Goal: Find specific page/section: Find specific page/section

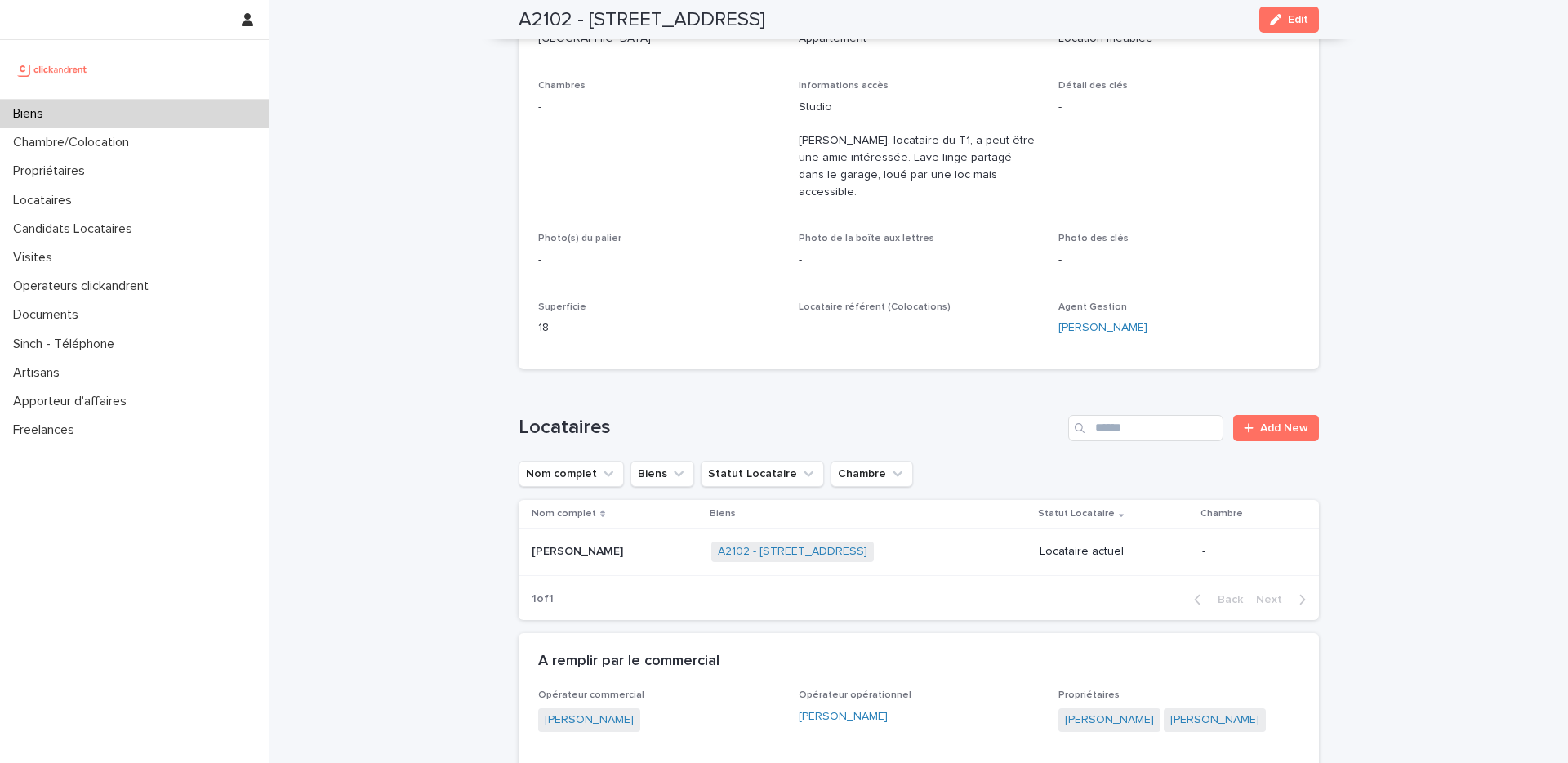
scroll to position [297, 0]
click at [96, 205] on div "Locataires" at bounding box center [135, 201] width 270 height 29
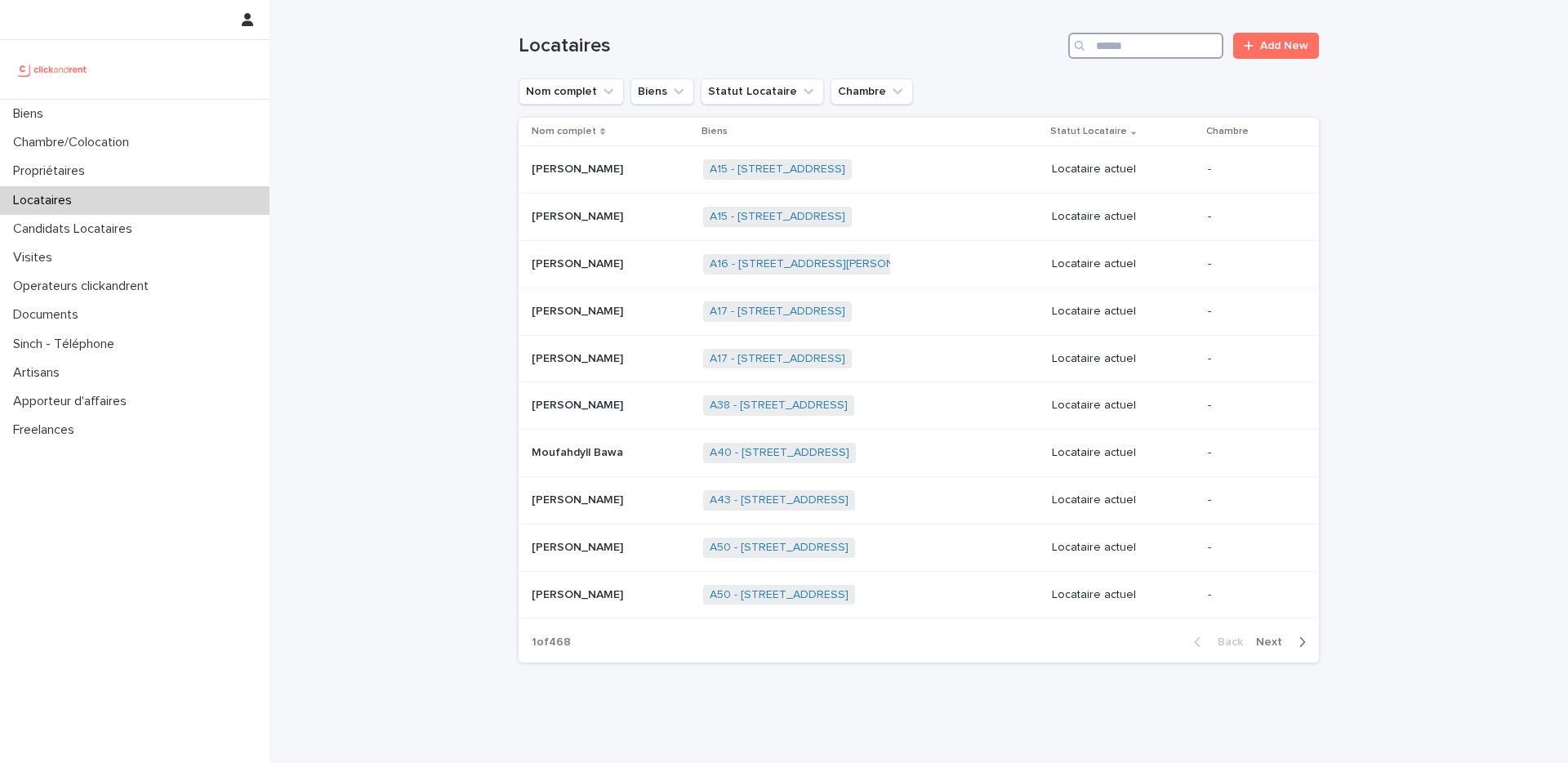
click at [1127, 47] on input "Search" at bounding box center [1146, 45] width 155 height 26
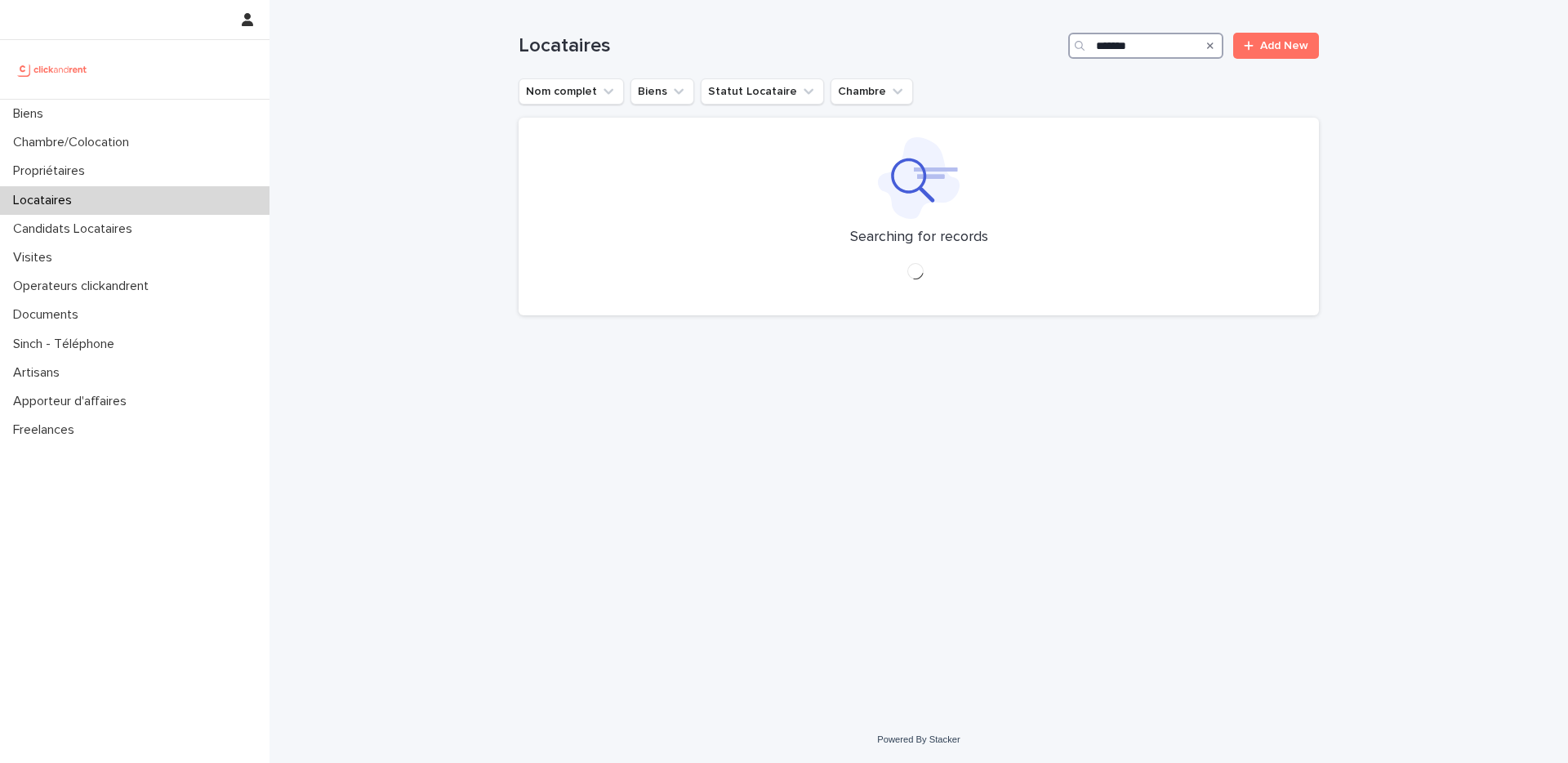
type input "********"
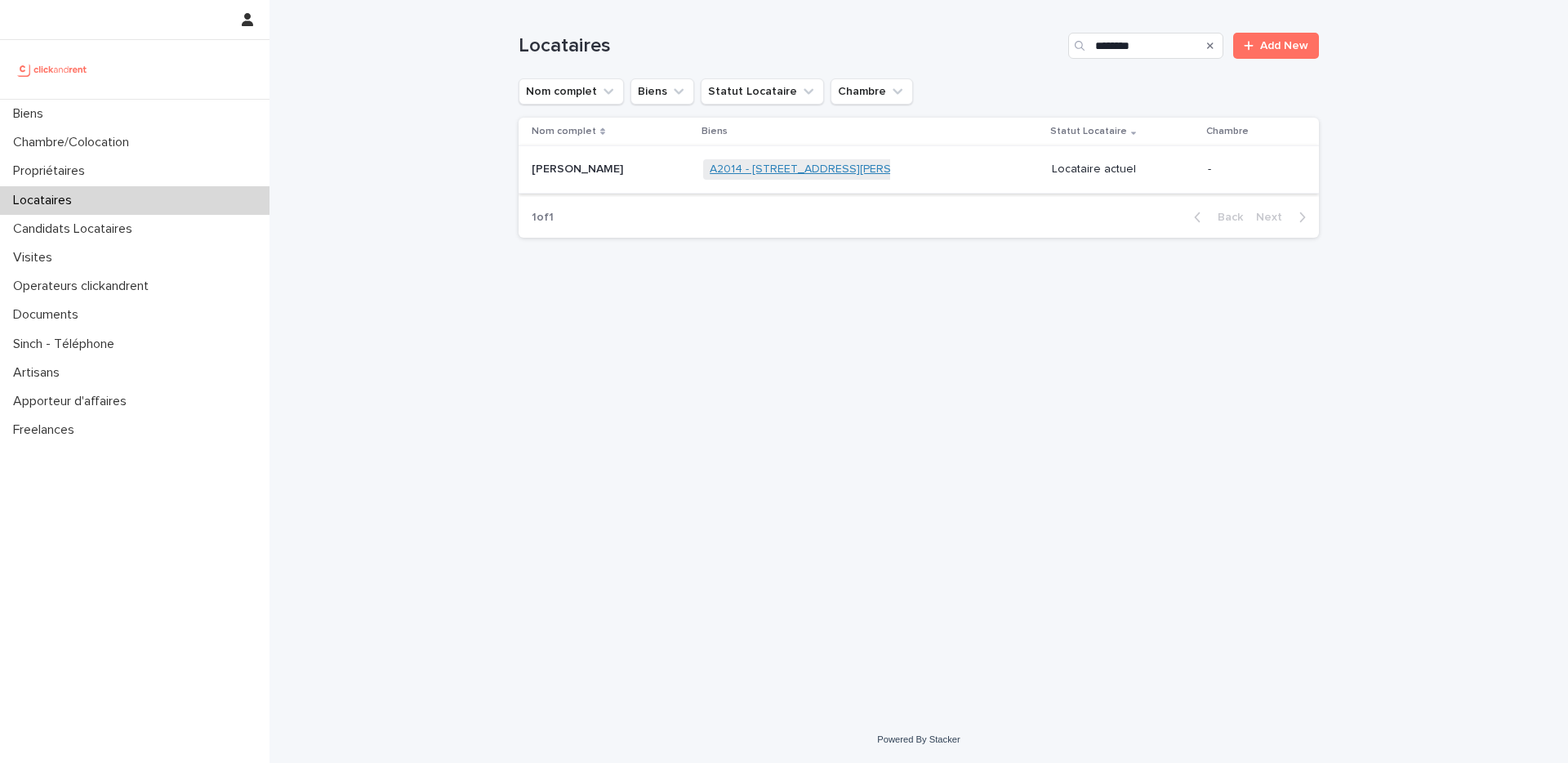
click at [826, 164] on link "A2014 - [STREET_ADDRESS][PERSON_NAME]" at bounding box center [829, 170] width 239 height 14
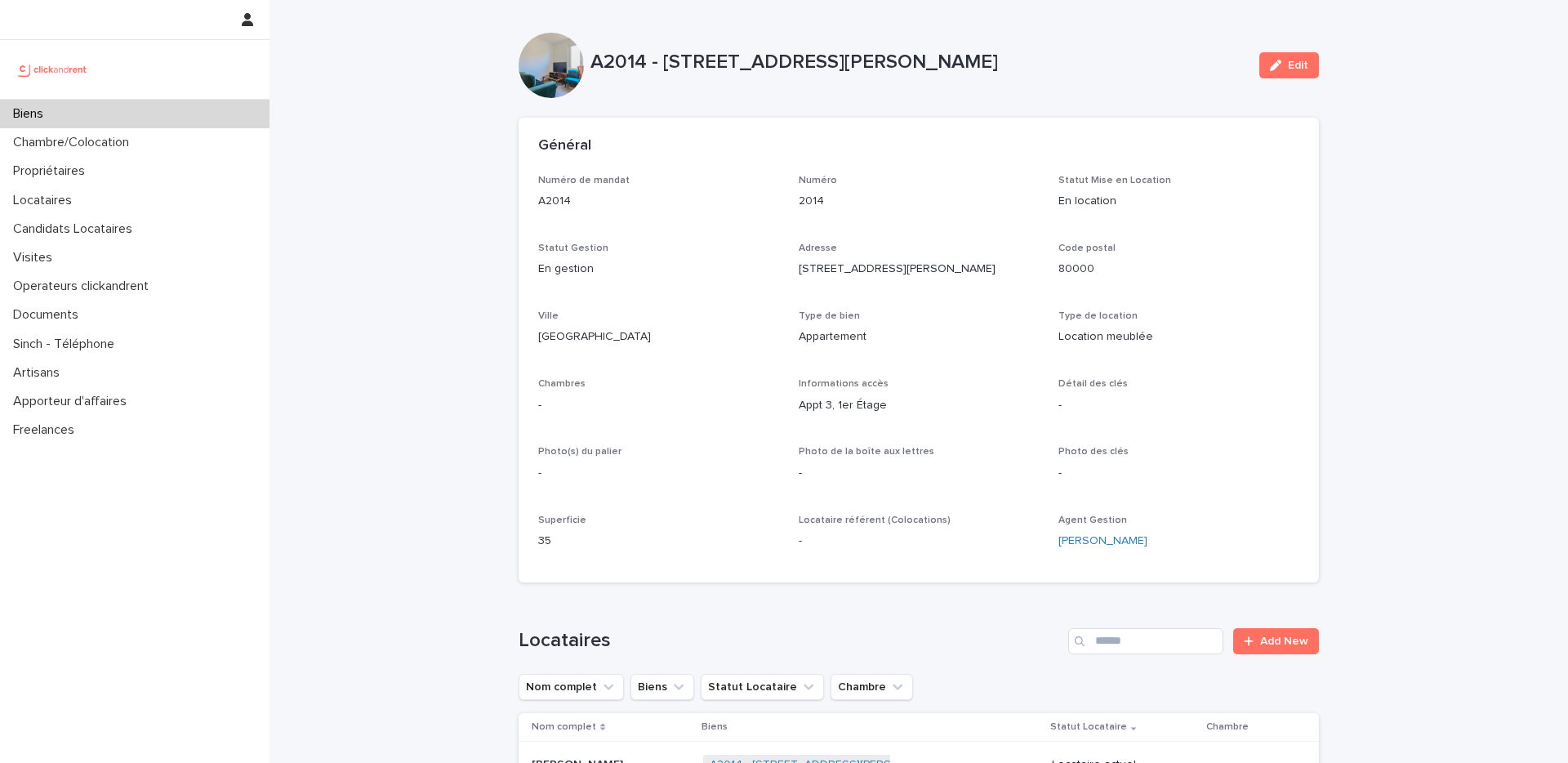
click at [125, 123] on div "Biens" at bounding box center [135, 114] width 270 height 29
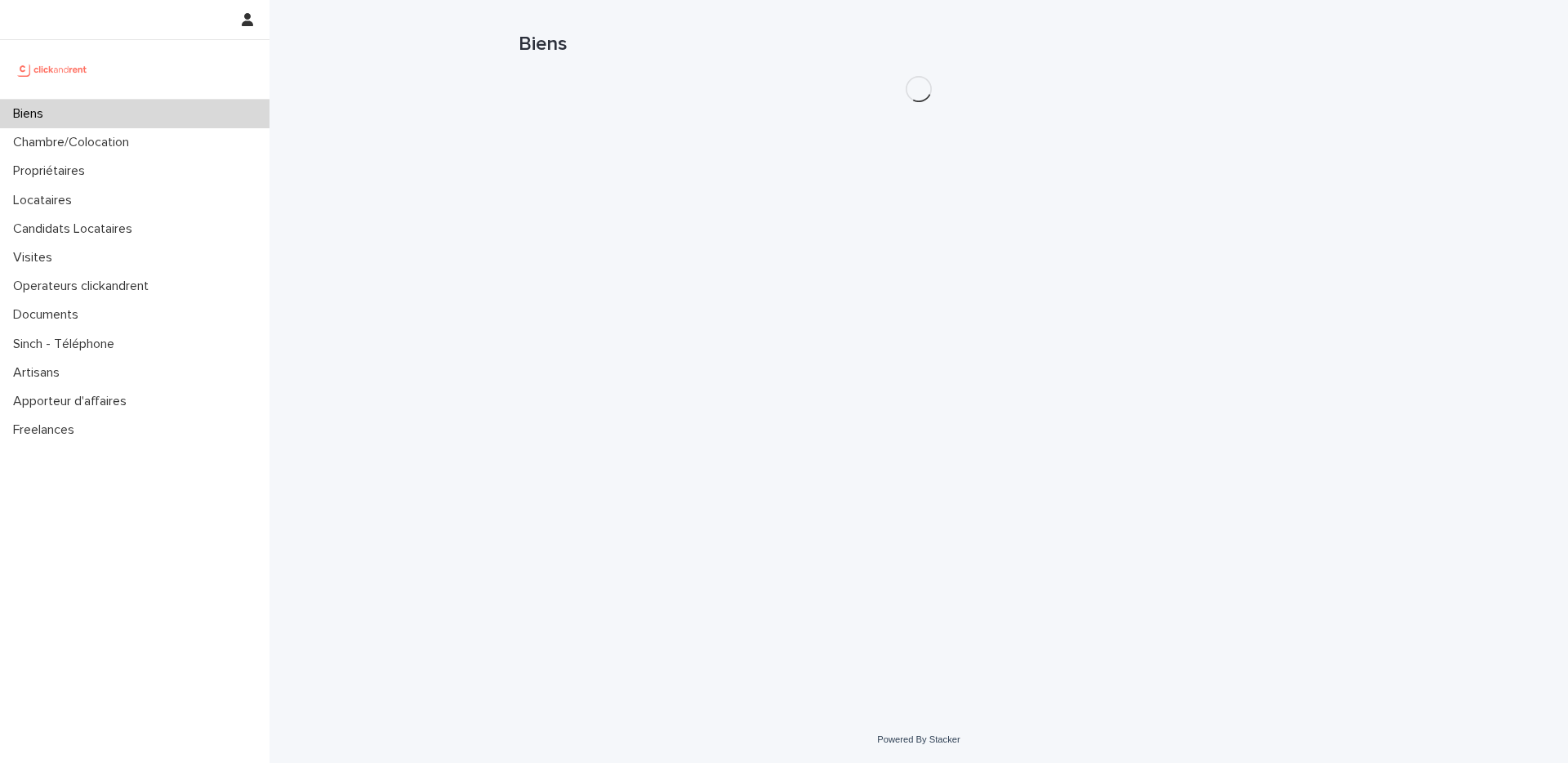
click at [125, 123] on div "Biens" at bounding box center [135, 114] width 270 height 29
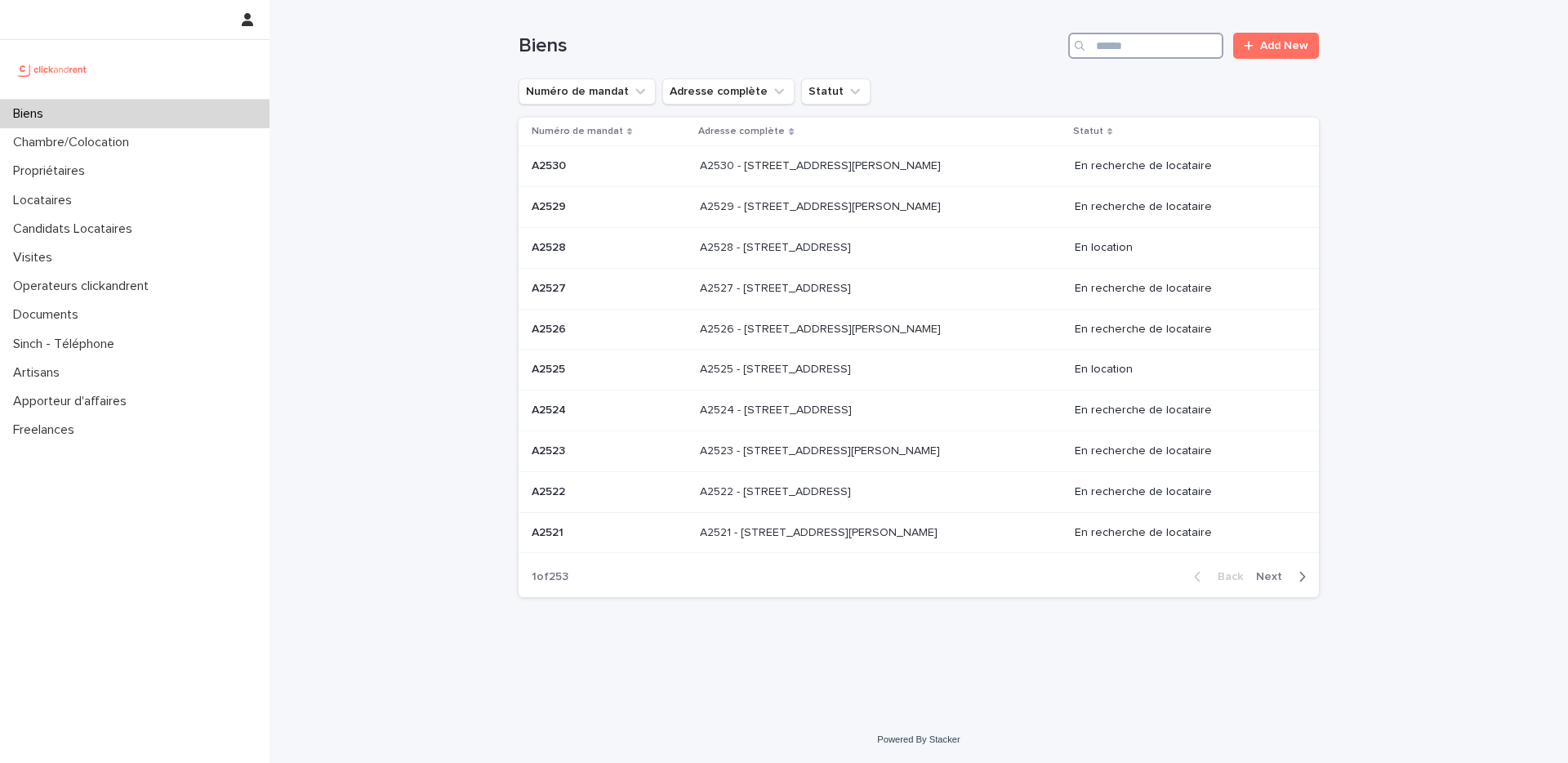
click at [1141, 37] on input "Search" at bounding box center [1146, 45] width 155 height 26
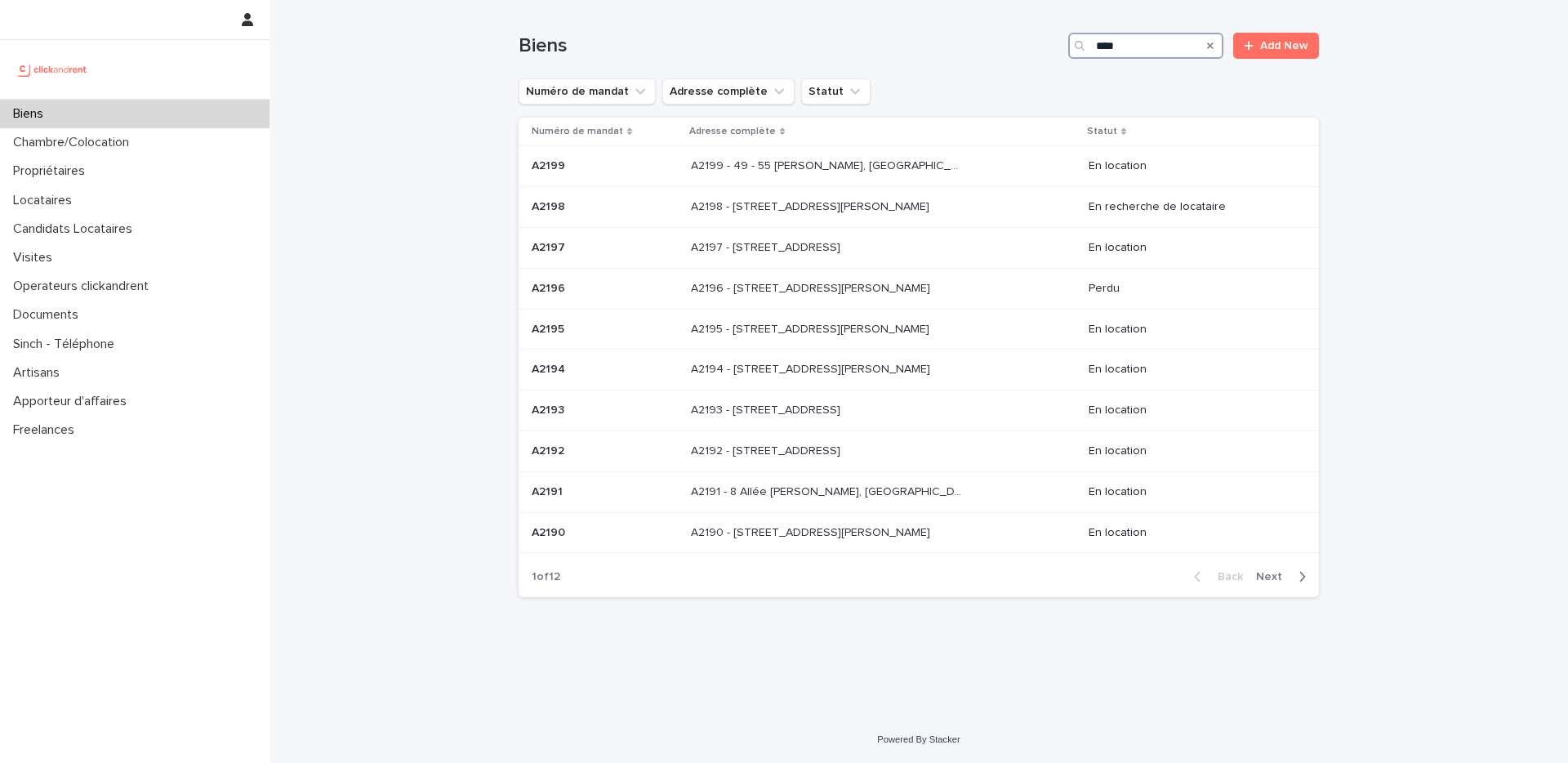
type input "*****"
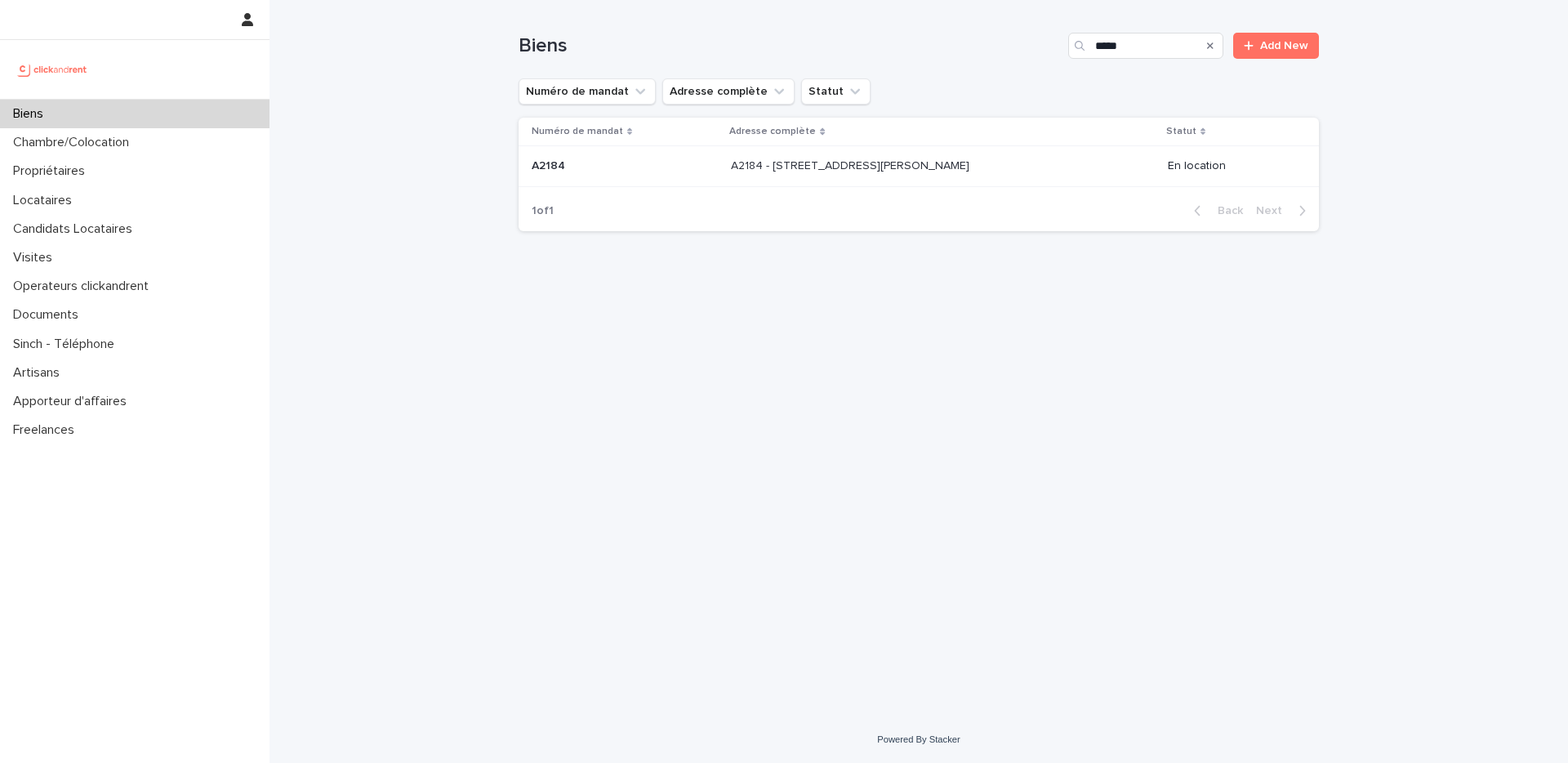
click at [996, 184] on td "A2184 - [STREET_ADDRESS][GEOGRAPHIC_DATA][PERSON_NAME] A2184 - [STREET_ADDRESS]…" at bounding box center [942, 167] width 437 height 41
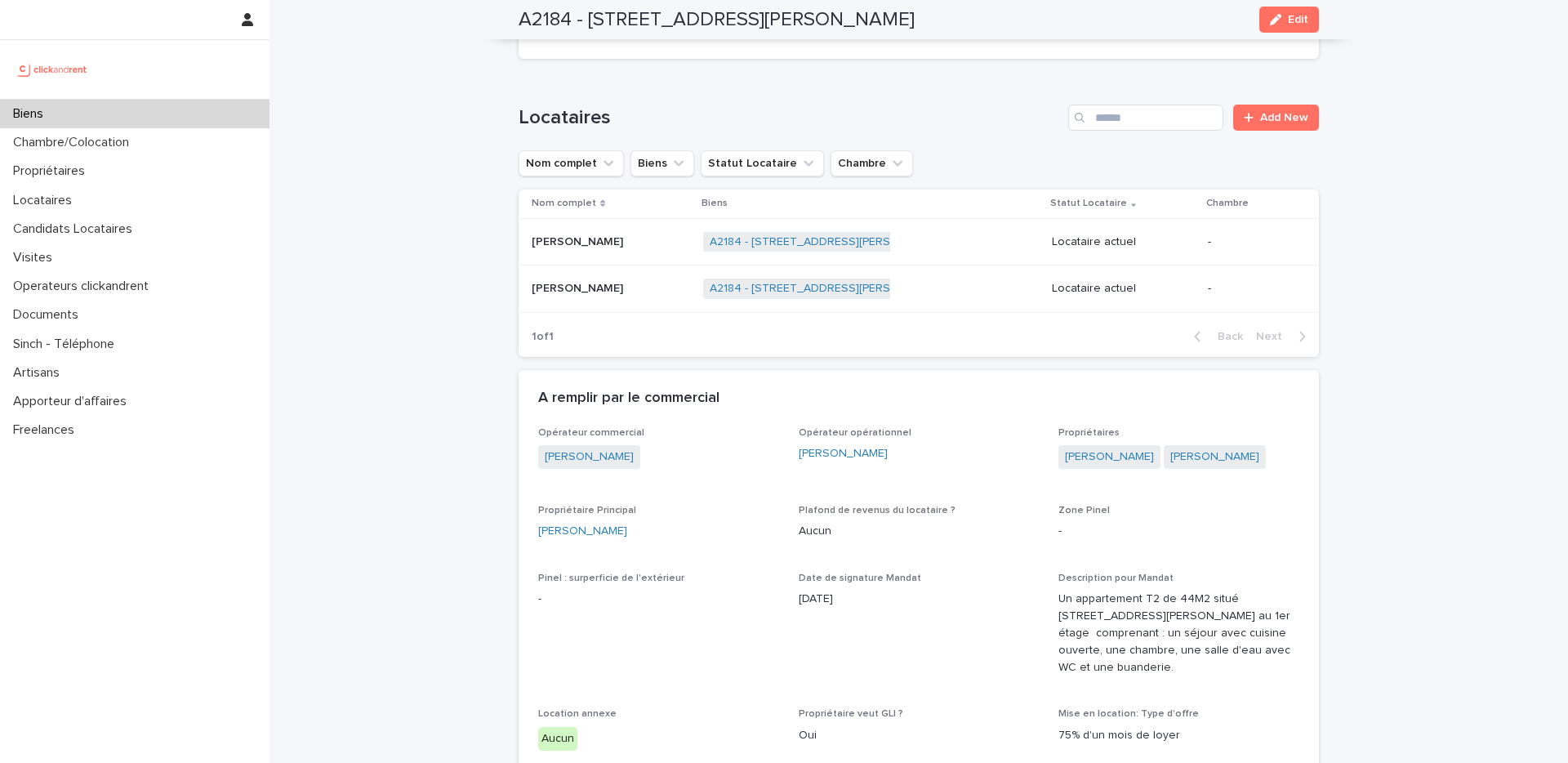
scroll to position [653, 0]
click at [665, 286] on p at bounding box center [610, 292] width 158 height 14
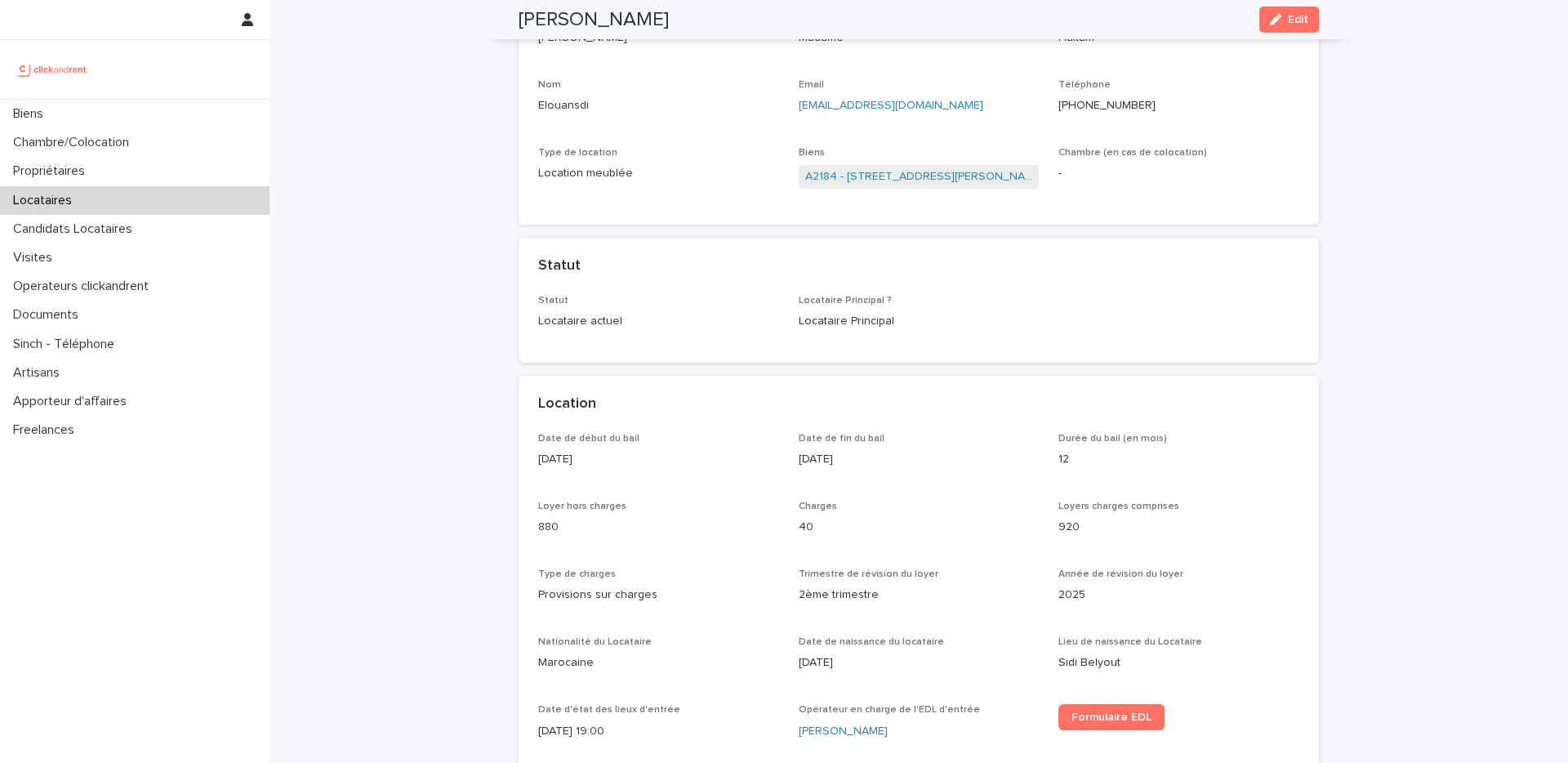
scroll to position [102, 0]
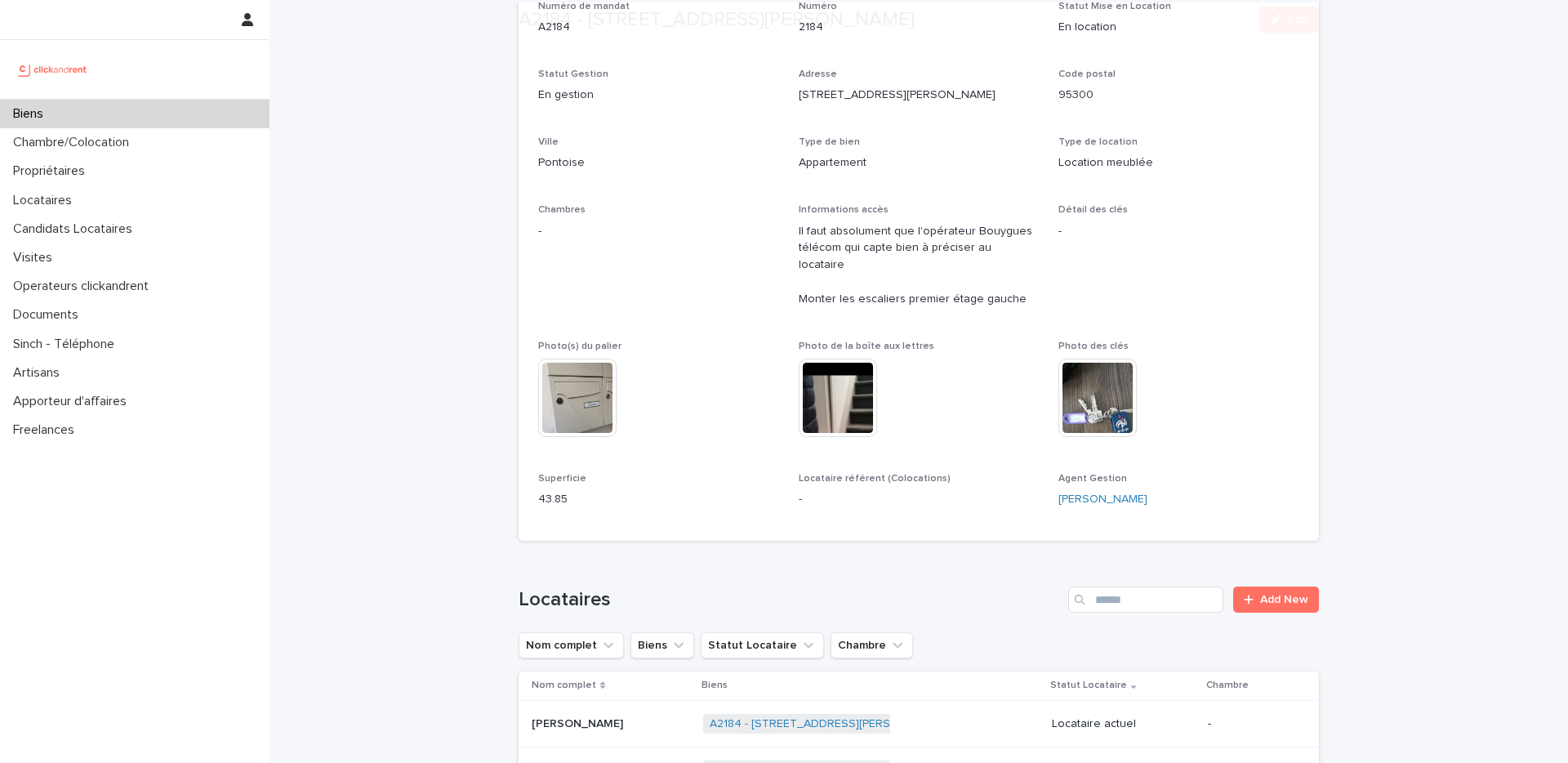
scroll to position [516, 0]
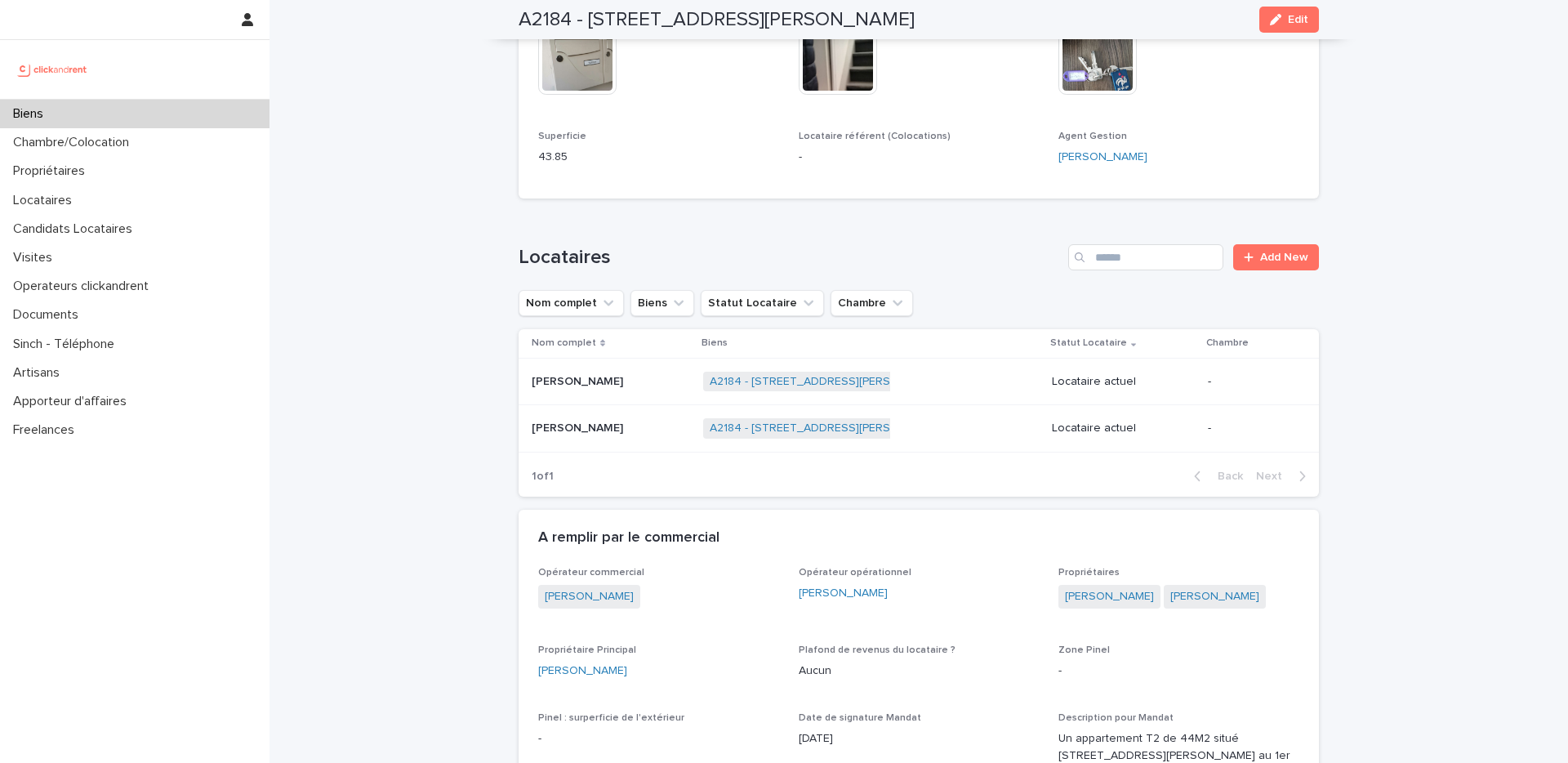
click at [660, 386] on td "[PERSON_NAME] [PERSON_NAME]" at bounding box center [608, 381] width 178 height 47
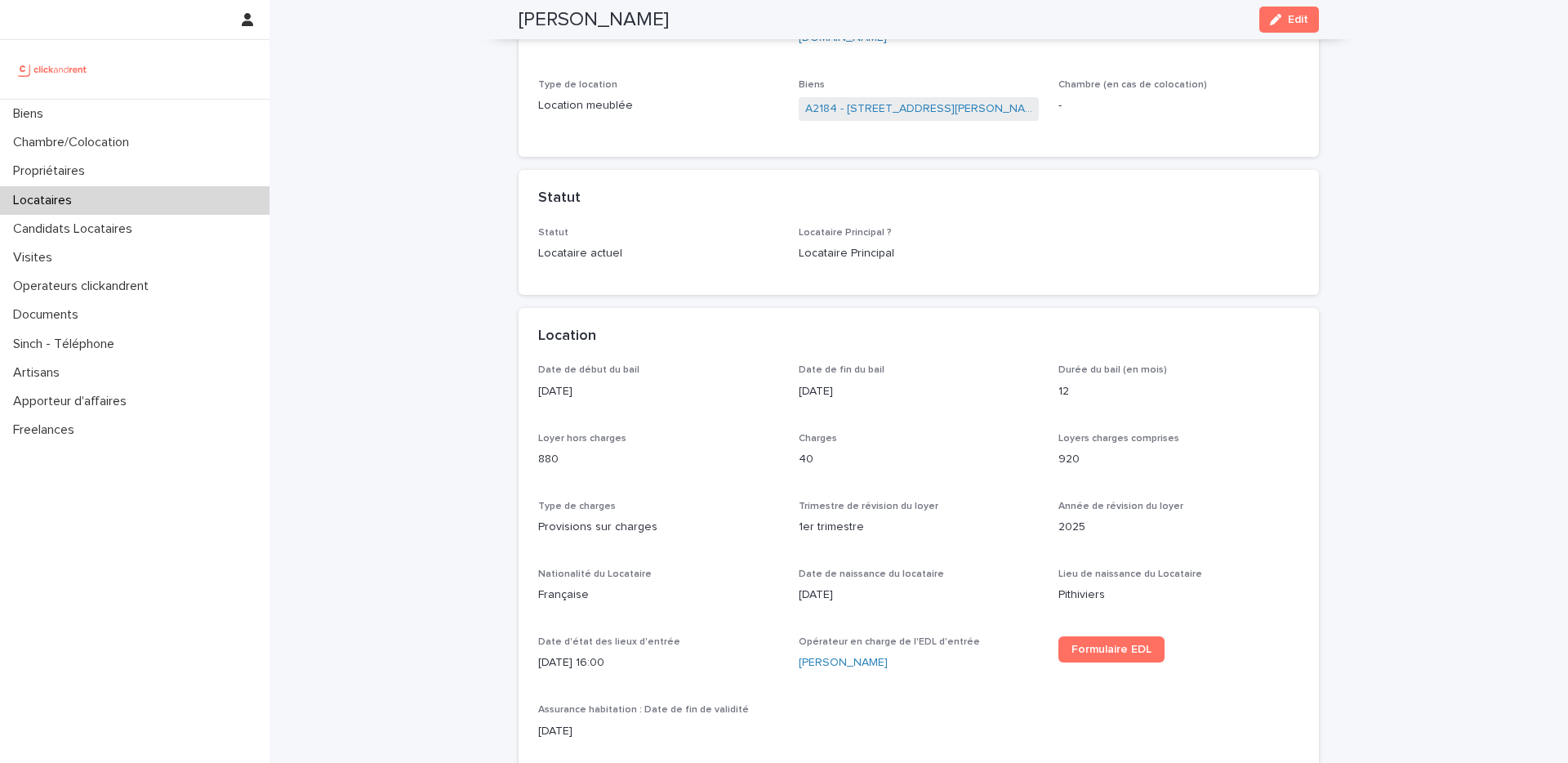
scroll to position [259, 0]
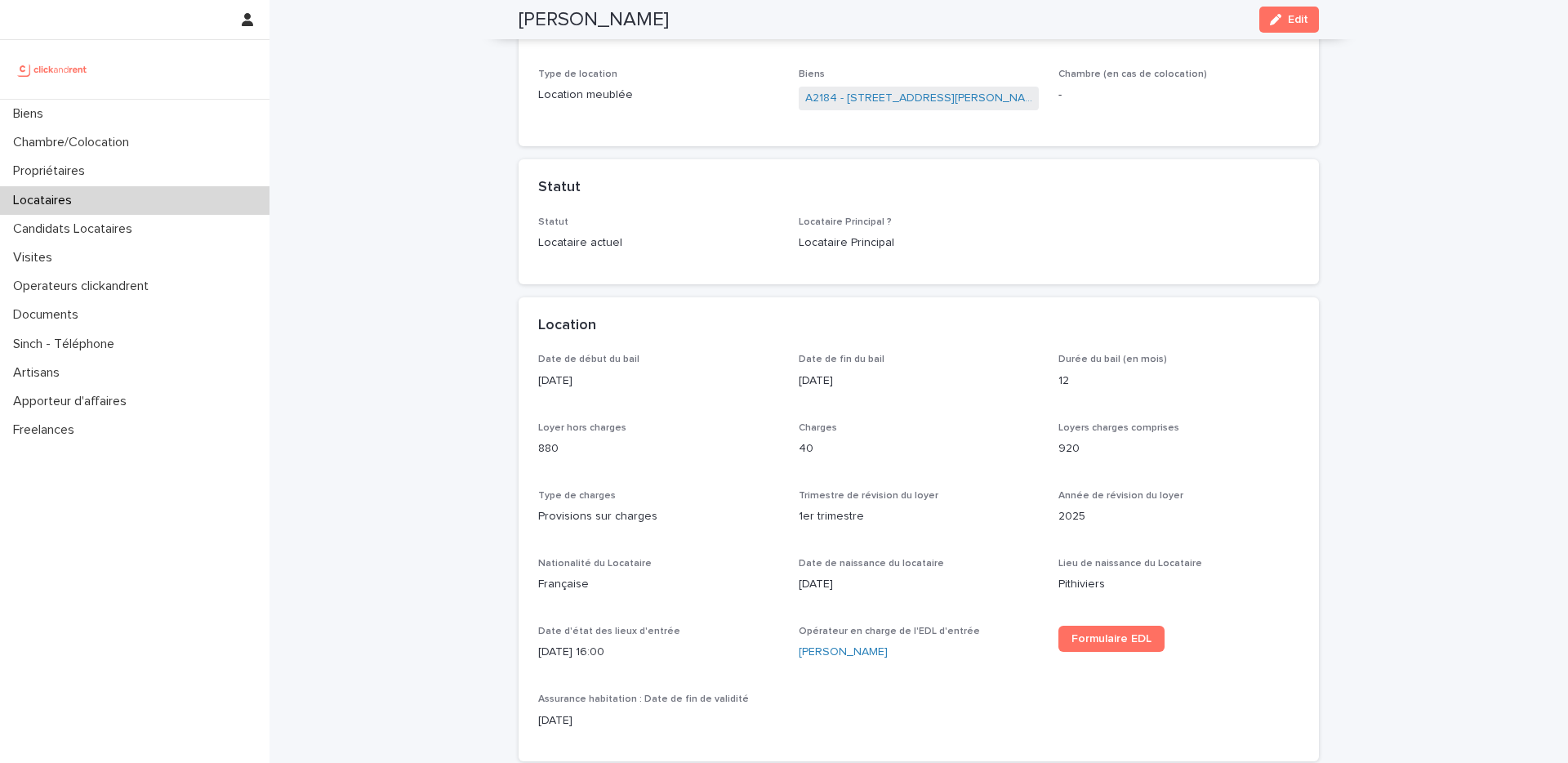
click at [784, 561] on div "Date de début du bail [DATE] Date de fin du bail [DATE] Durée du bail (en mois)…" at bounding box center [919, 548] width 762 height 388
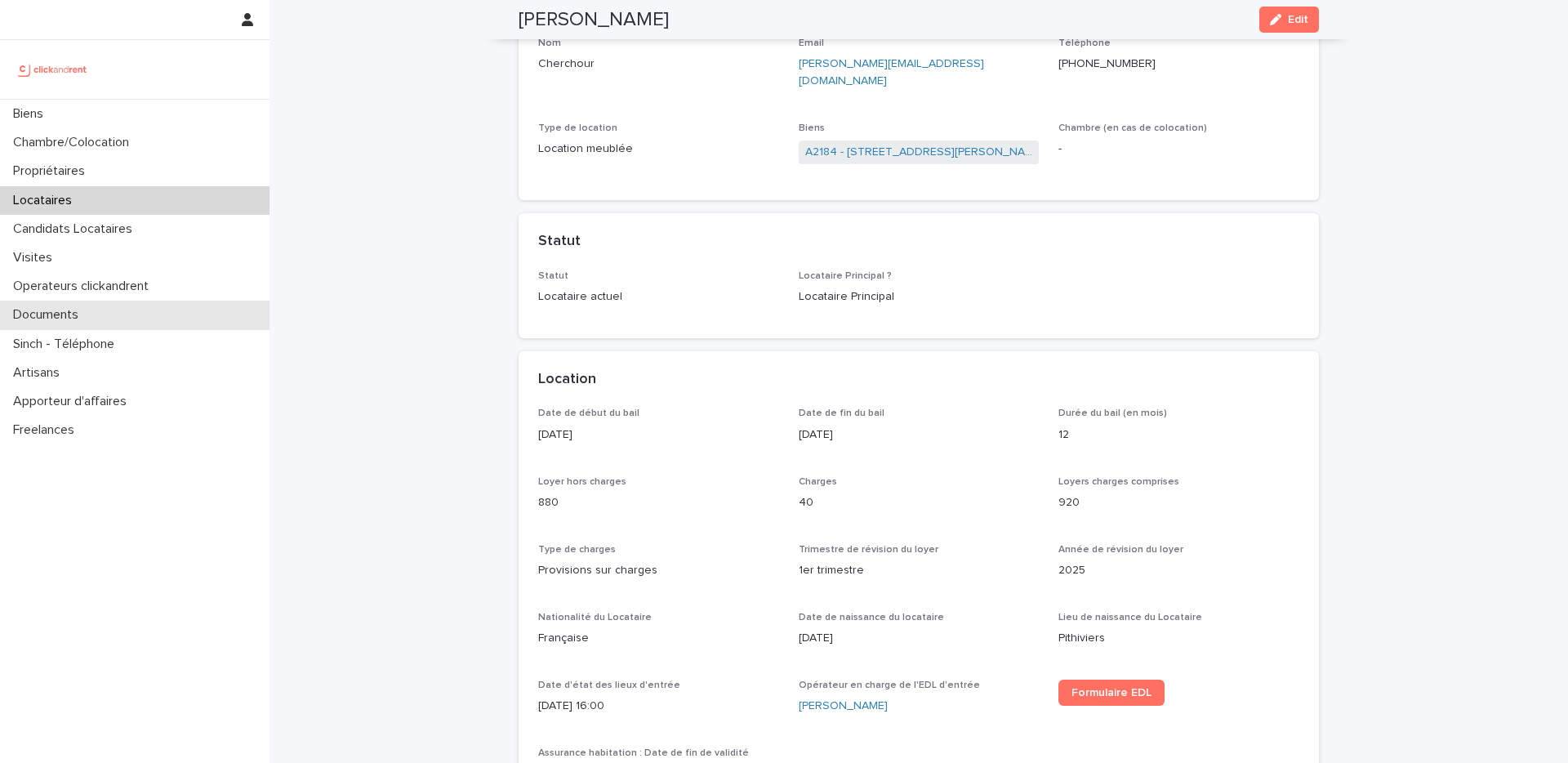
scroll to position [0, 0]
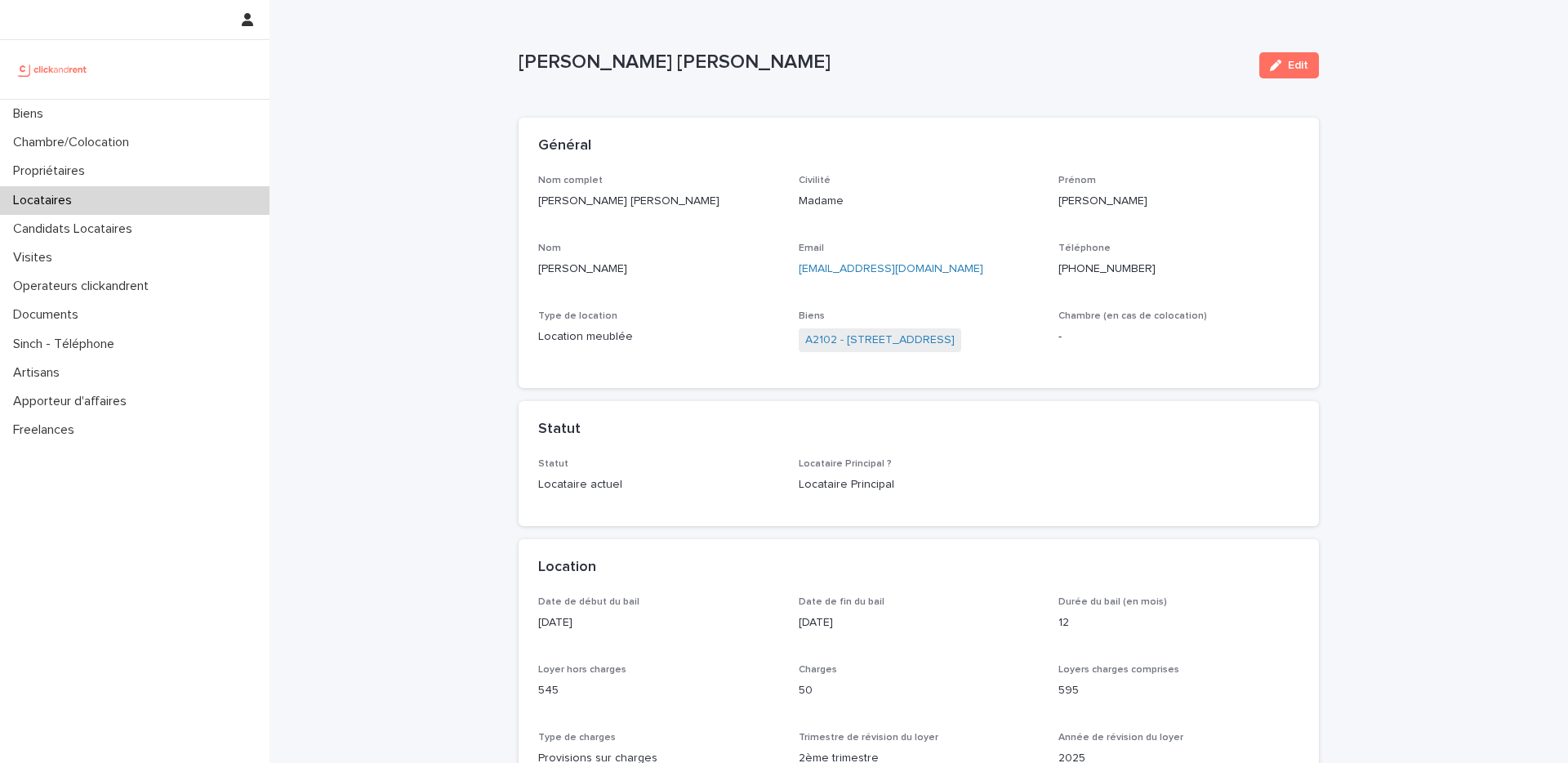
click at [166, 190] on div "Locataires" at bounding box center [135, 201] width 270 height 29
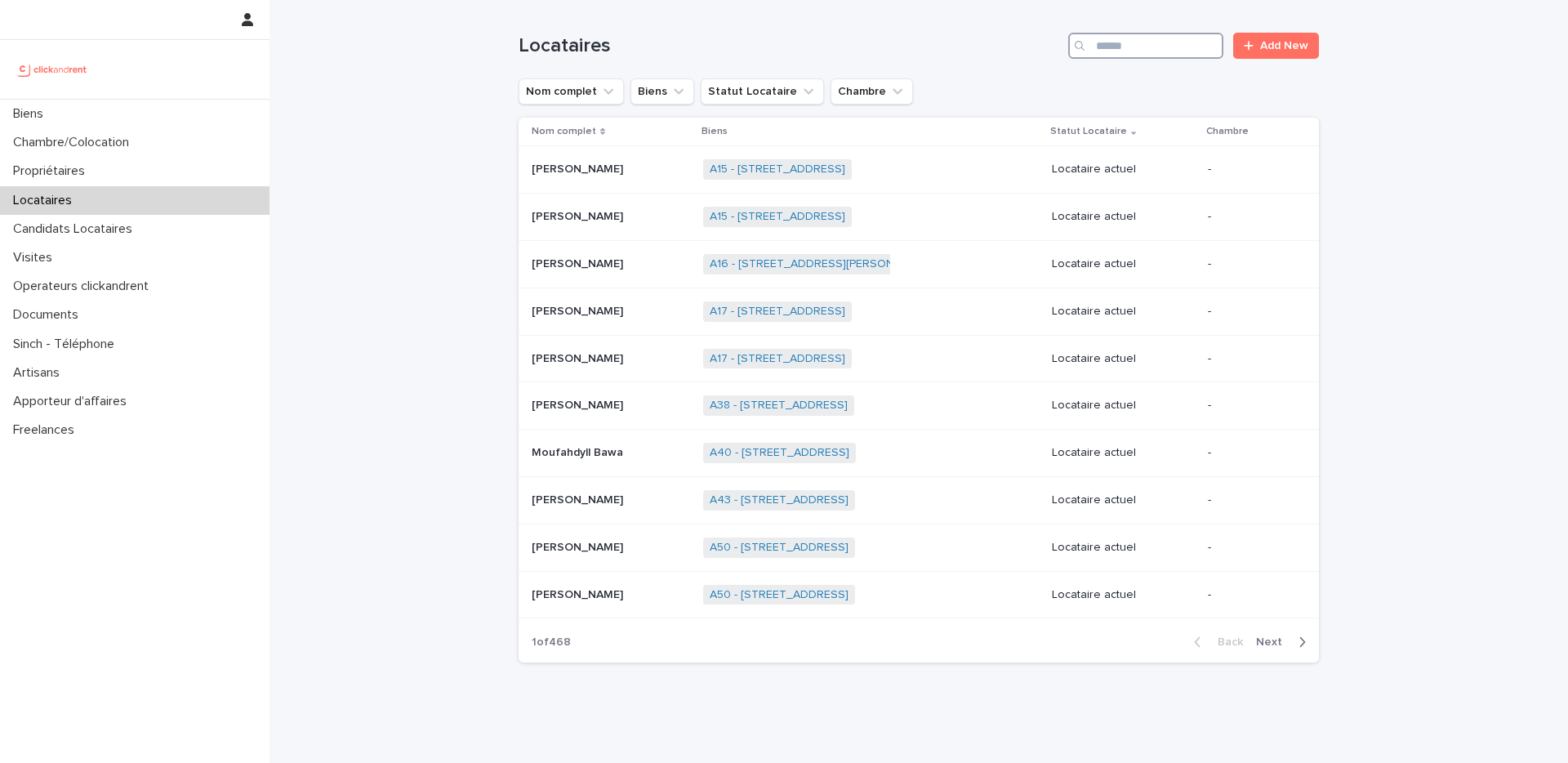
click at [1114, 48] on input "Search" at bounding box center [1146, 45] width 155 height 26
paste input "**********"
type input "**********"
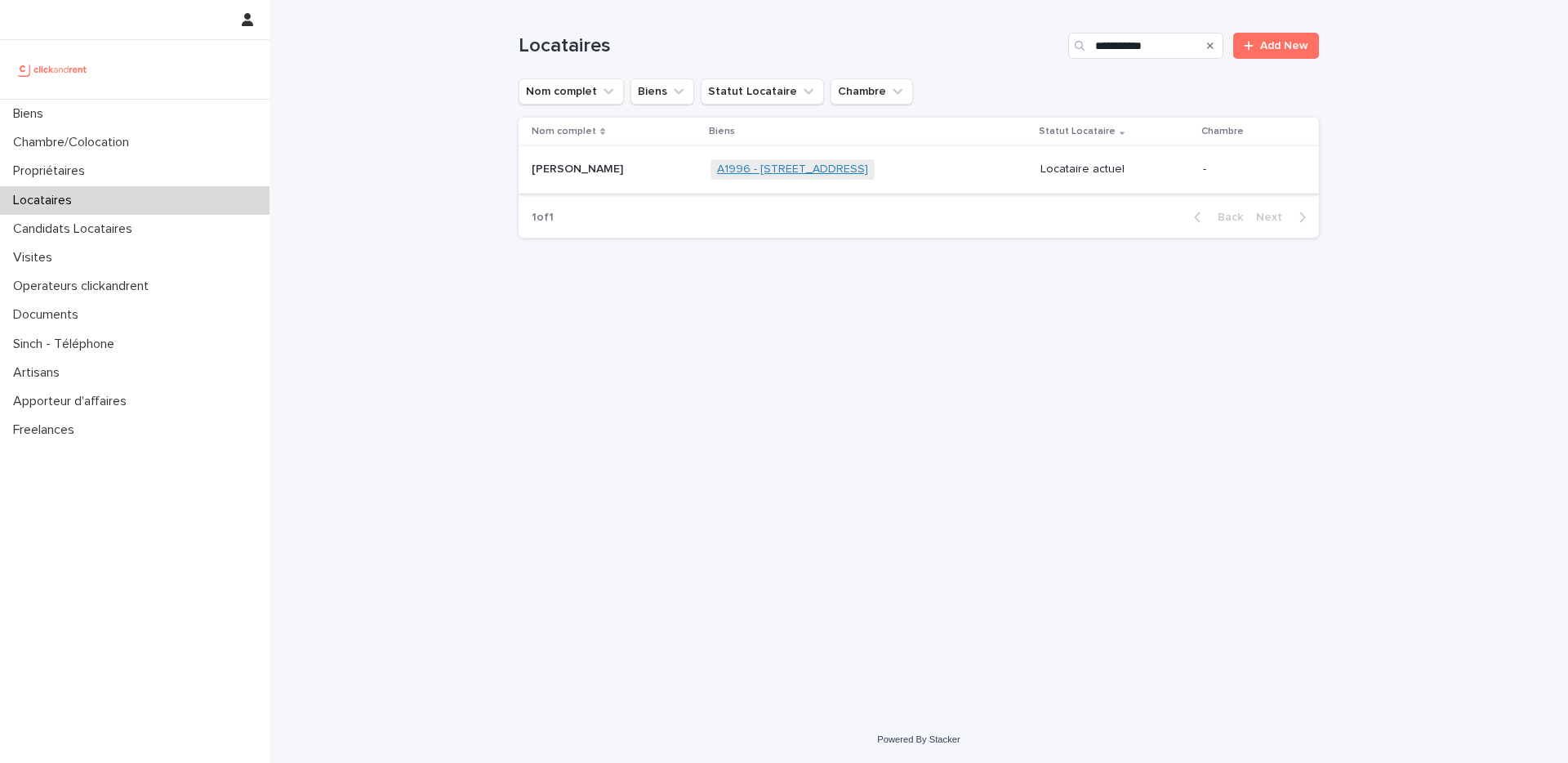
click at [832, 169] on link "A1996 - 2 Rue De Berville, Amiens 8000" at bounding box center [793, 170] width 151 height 14
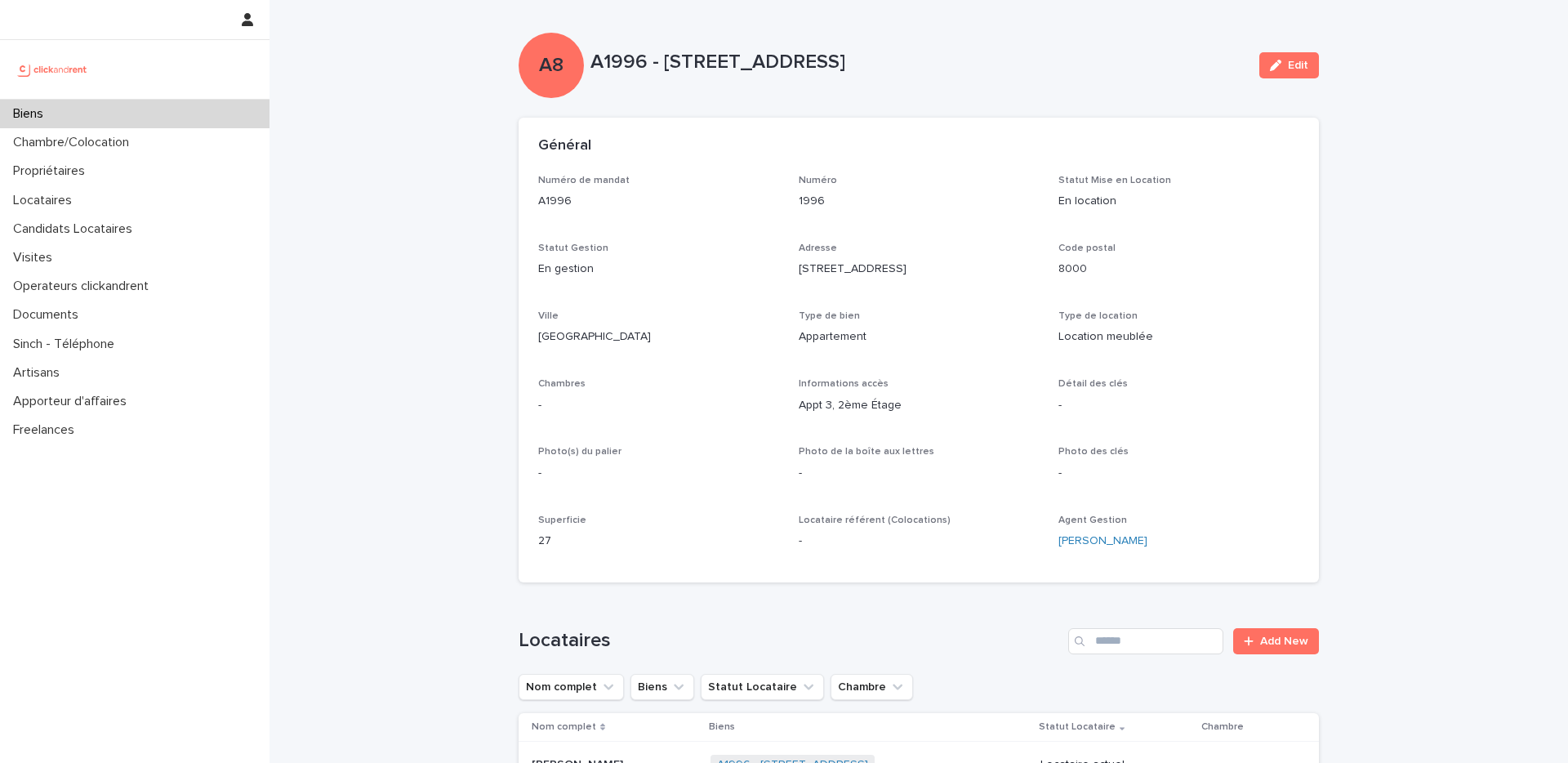
click at [614, 68] on p "A1996 - 2 Rue De Berville, Amiens 8000" at bounding box center [918, 63] width 656 height 24
copy p "A1996"
